Goal: Find specific page/section: Find specific page/section

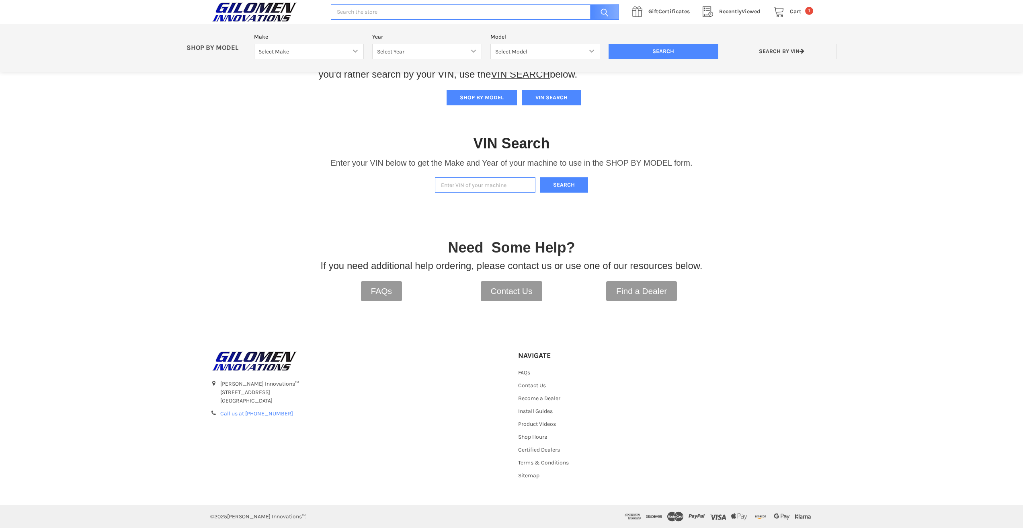
click at [458, 184] on input "Enter VIN of your machine" at bounding box center [485, 185] width 100 height 16
type input "[US_VEHICLE_IDENTIFICATION_NUMBER]"
click at [567, 184] on button "Search" at bounding box center [564, 185] width 48 height 16
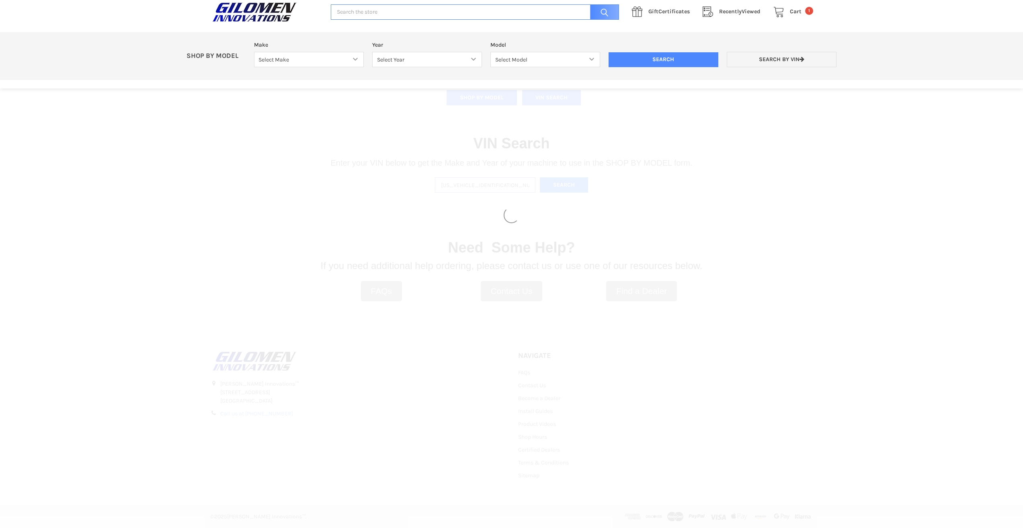
select select "353"
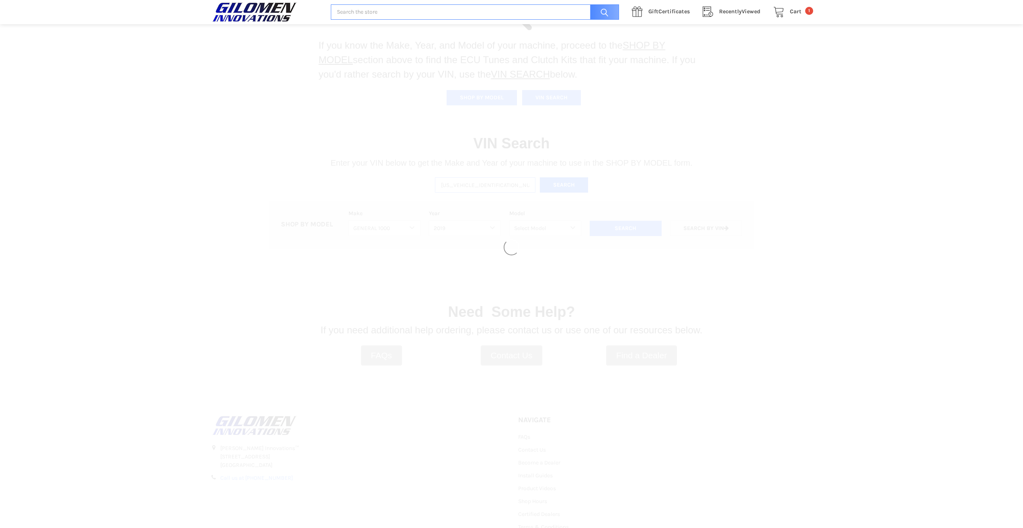
select select "357"
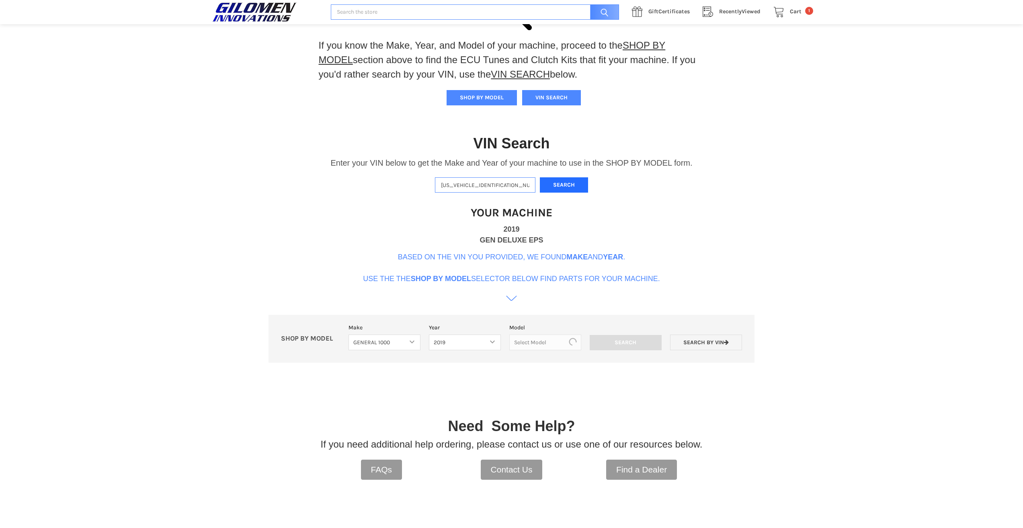
scroll to position [246, 0]
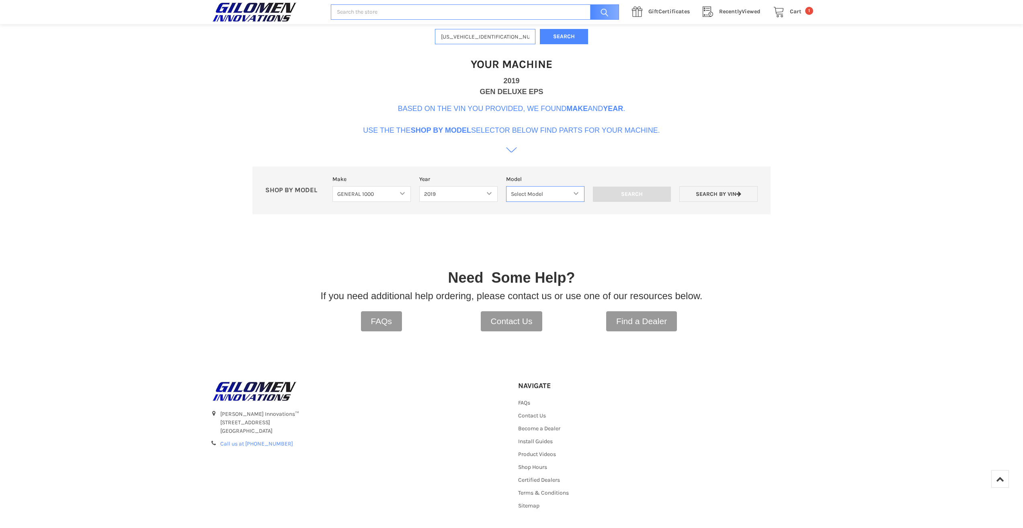
click at [575, 191] on select "Select Model General 1000 General 1000 4 Passenger" at bounding box center [545, 194] width 78 height 16
select select "193"
click at [506, 186] on select "Select Model General 1000 General 1000 4 Passenger" at bounding box center [545, 194] width 78 height 16
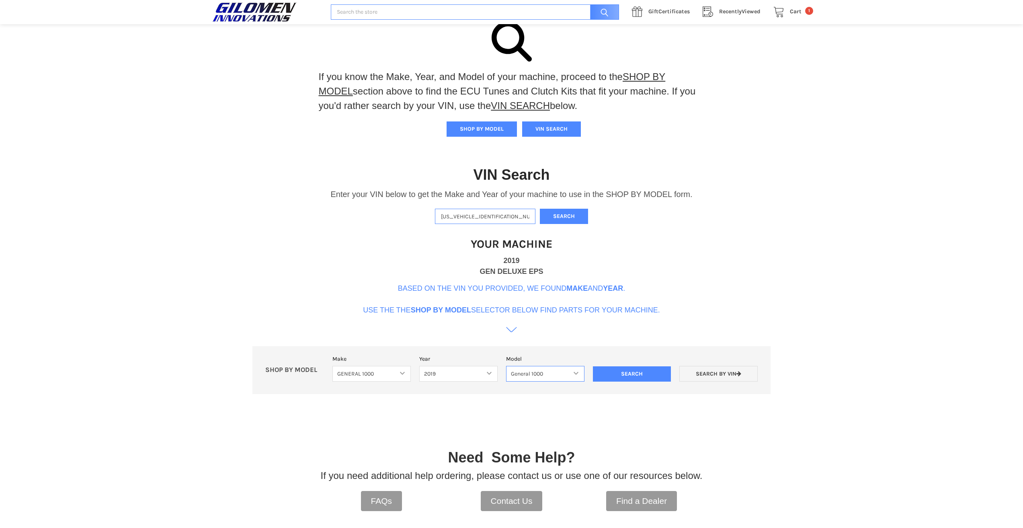
scroll to position [85, 0]
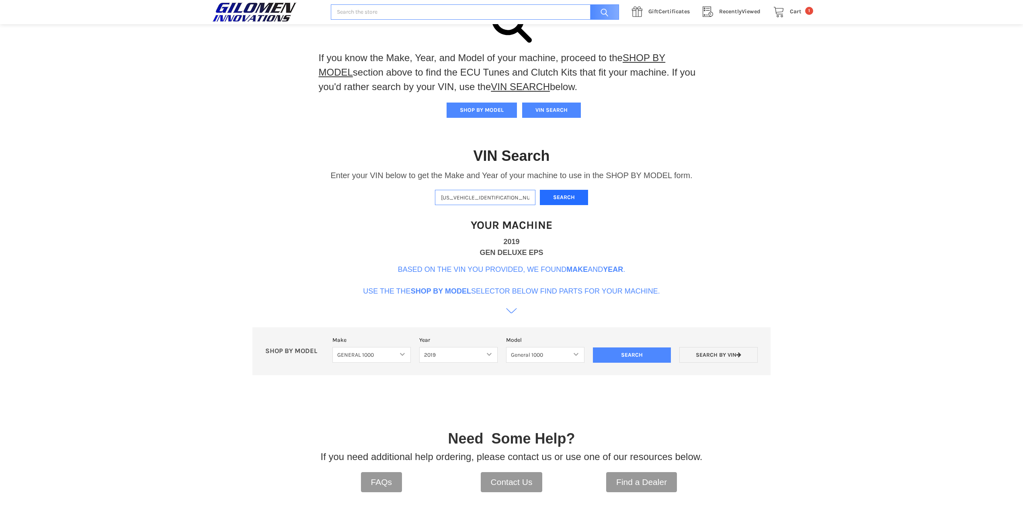
click at [578, 198] on button "Search" at bounding box center [564, 198] width 48 height 16
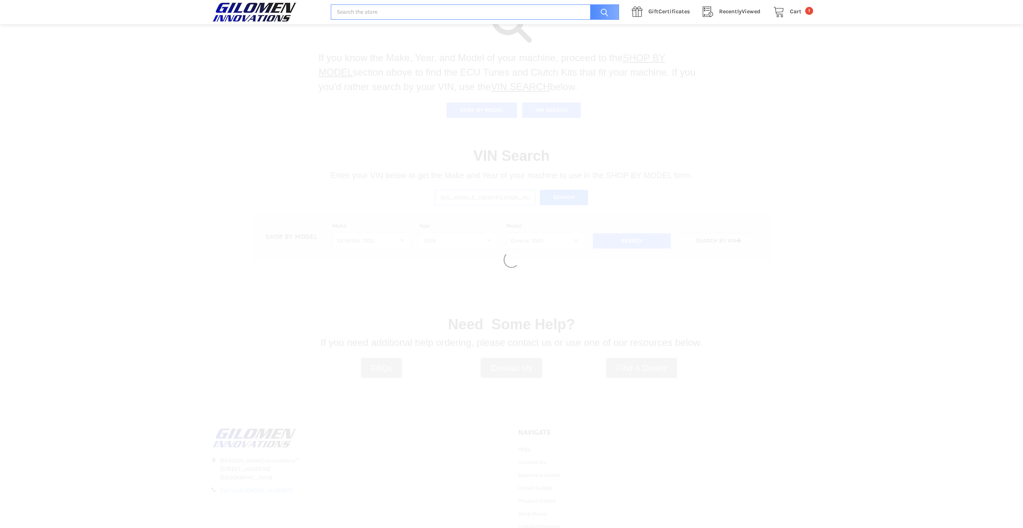
select select
select select "353"
select select "357"
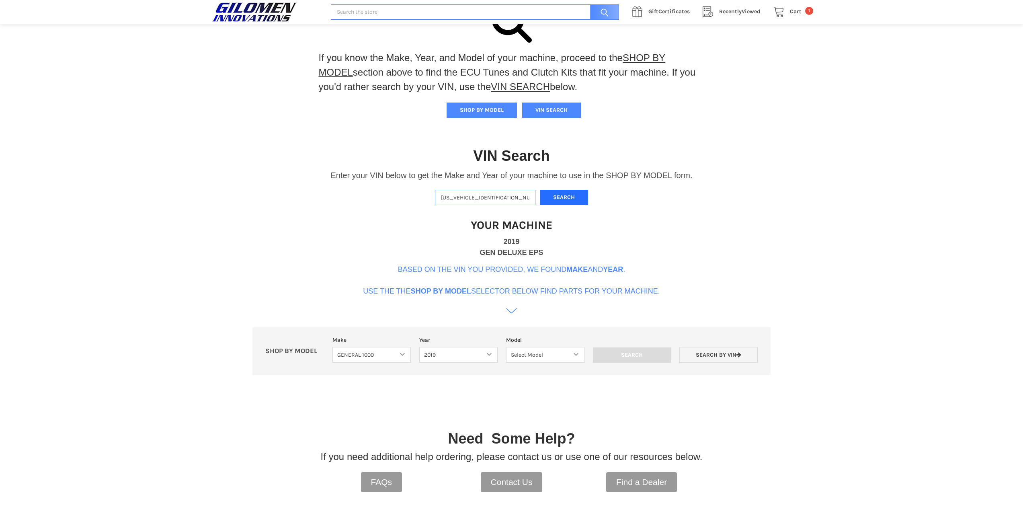
scroll to position [246, 0]
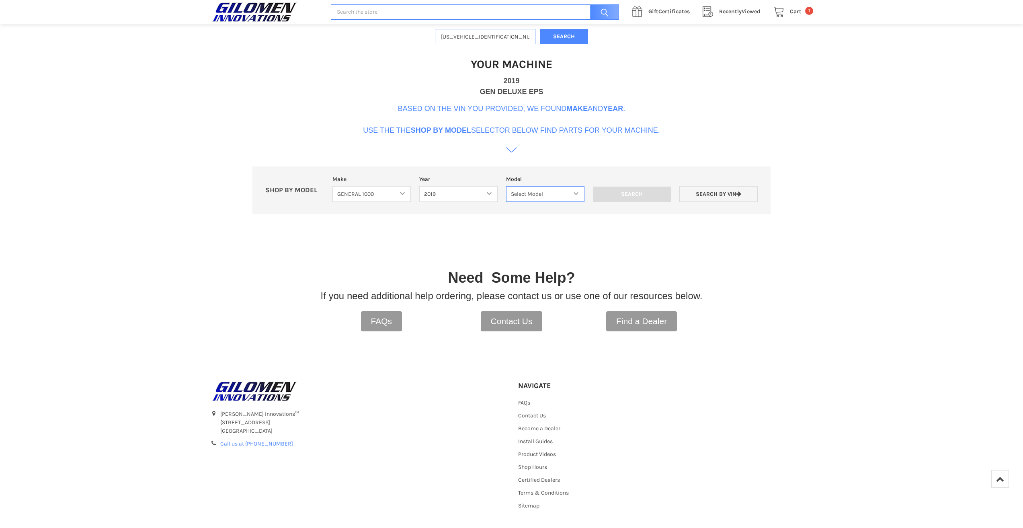
click at [570, 193] on select "Select Model General 1000 General 1000 4 Passenger" at bounding box center [545, 194] width 78 height 16
select select "193"
click at [506, 186] on select "Select Model General 1000 General 1000 4 Passenger" at bounding box center [545, 194] width 78 height 16
click at [649, 191] on input "Search" at bounding box center [632, 193] width 78 height 15
